Goal: Transaction & Acquisition: Purchase product/service

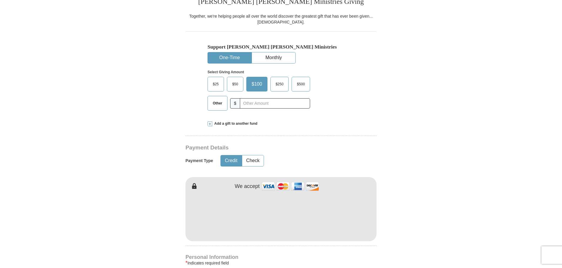
scroll to position [157, 0]
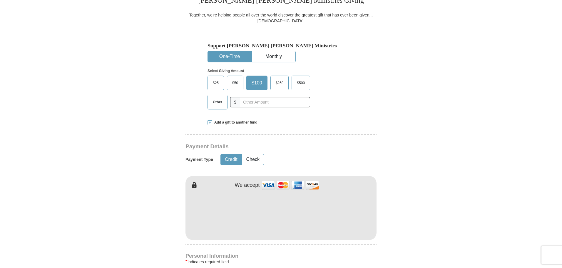
click at [216, 104] on span "Other" at bounding box center [217, 102] width 15 height 9
click at [0, 0] on input "Other" at bounding box center [0, 0] width 0 height 0
type input "101"
click at [255, 163] on button "Check" at bounding box center [252, 159] width 21 height 11
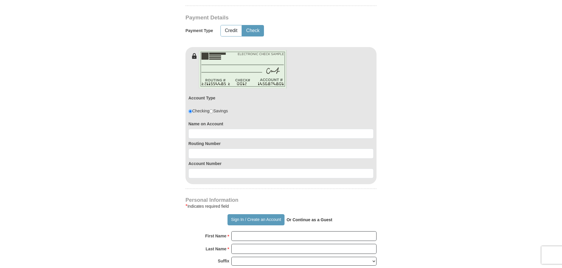
scroll to position [287, 0]
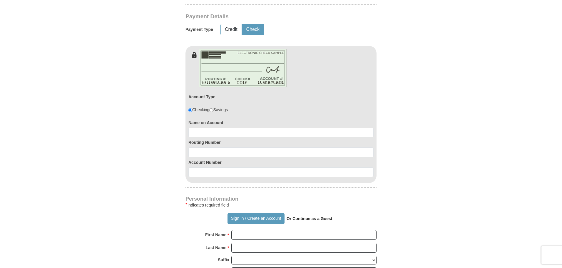
click at [368, 150] on form "Already have an account? Sign in for faster giving. Don't have an account? Crea…" at bounding box center [281, 134] width 335 height 794
click at [207, 132] on input at bounding box center [280, 133] width 185 height 10
type input "keith mortag"
click at [195, 151] on input at bounding box center [280, 152] width 185 height 10
type input "081204867"
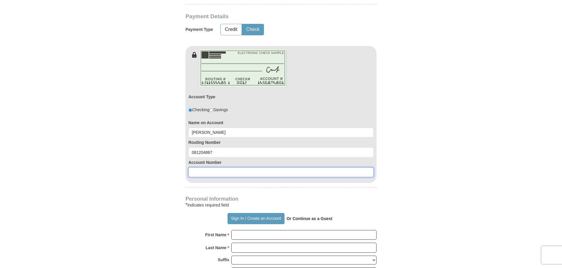
click at [194, 172] on input at bounding box center [280, 172] width 185 height 10
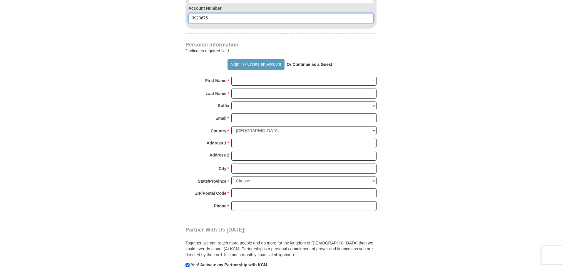
scroll to position [443, 0]
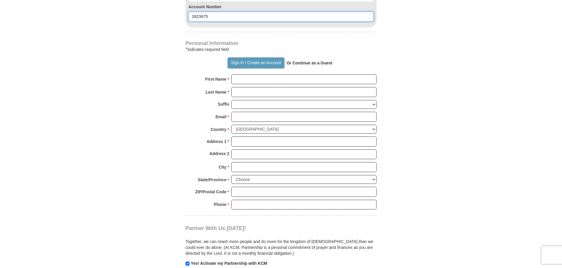
type input "3923675"
click at [237, 78] on input "First Name *" at bounding box center [303, 79] width 145 height 10
type input "Keith"
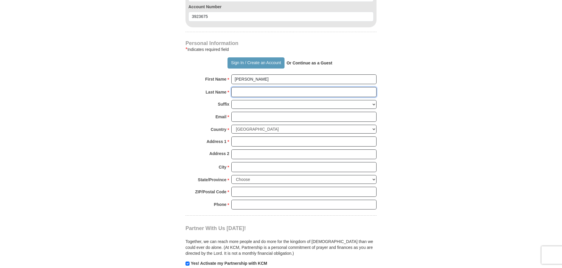
type input "Mortag"
type input "Kmortag@gmail.com"
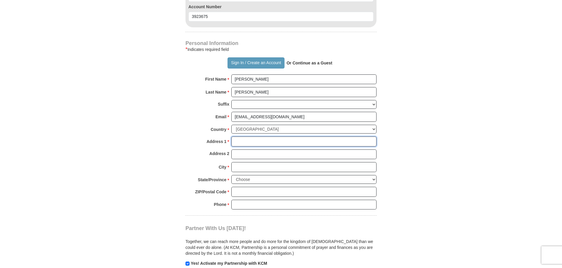
type input "810 n park st"
type input "GALATIA"
select select "IL"
type input "62935"
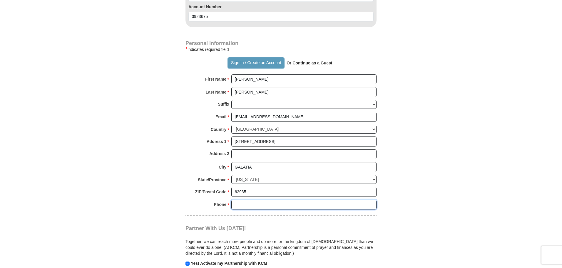
type input "6182010084"
click at [260, 140] on input "810 n park st" at bounding box center [303, 141] width 145 height 10
click at [241, 153] on input "Address 2" at bounding box center [303, 154] width 145 height 10
type input "PO box 33"
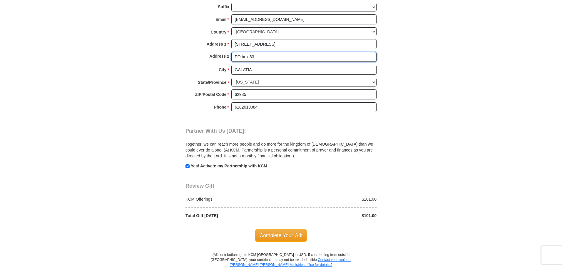
scroll to position [541, 0]
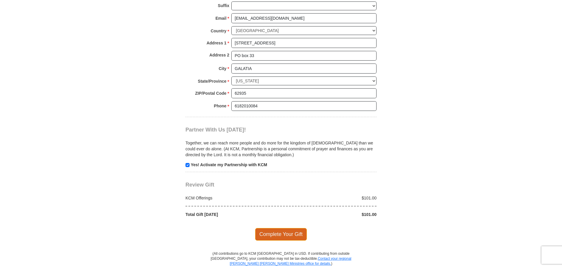
click at [278, 239] on span "Complete Your Gift" at bounding box center [281, 234] width 52 height 12
